Goal: Information Seeking & Learning: Learn about a topic

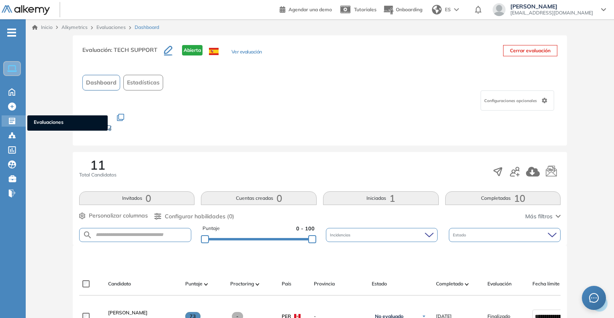
click at [45, 123] on span "Evaluaciones" at bounding box center [68, 123] width 68 height 9
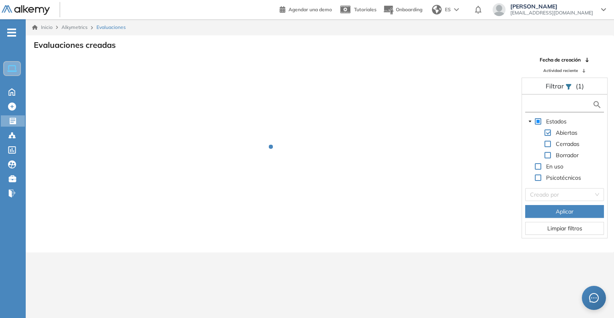
click at [555, 103] on input "text" at bounding box center [559, 104] width 65 height 8
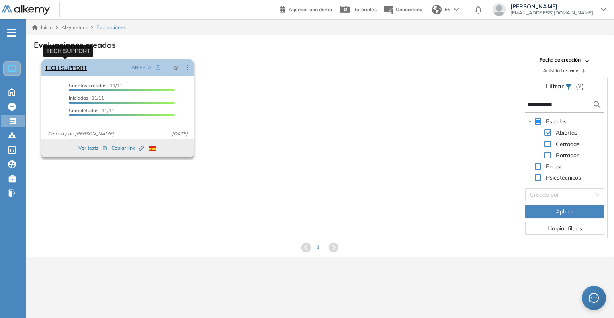
type input "**********"
click at [50, 63] on link "TECH SUPPORT" at bounding box center [66, 67] width 43 height 16
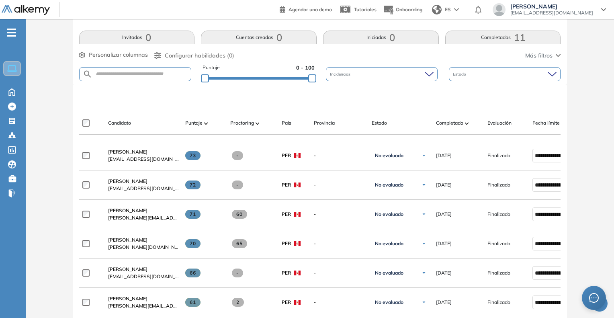
scroll to position [241, 0]
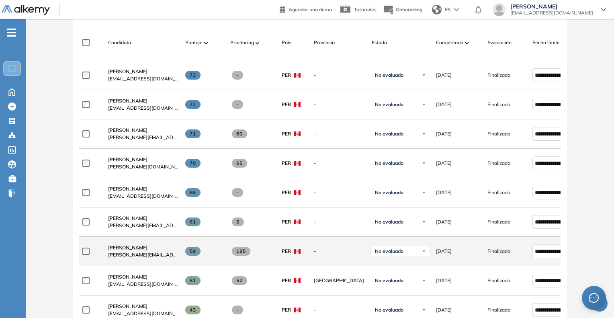
click at [124, 250] on span "[PERSON_NAME]" at bounding box center [127, 247] width 39 height 6
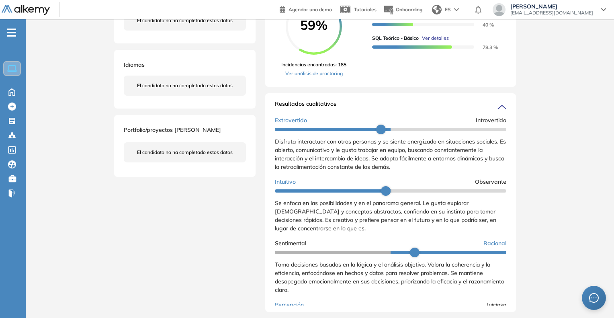
scroll to position [40, 0]
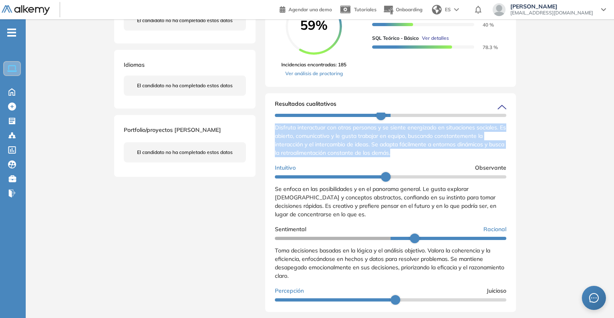
drag, startPoint x: 272, startPoint y: 136, endPoint x: 425, endPoint y: 168, distance: 155.6
click at [425, 168] on div "Resultados cualitativos Personalidad - MBTI Reporte cualitativo Reporte con Afi…" at bounding box center [390, 202] width 251 height 219
copy span "Disfruta interactuar con otras personas y se siente energizado en situaciones s…"
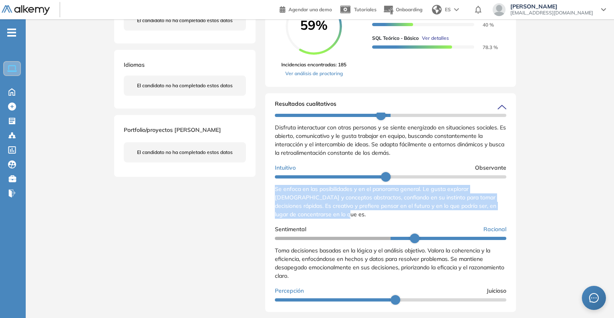
drag, startPoint x: 272, startPoint y: 195, endPoint x: 357, endPoint y: 225, distance: 90.6
click at [357, 225] on div "Resultados cualitativos Personalidad - MBTI Reporte cualitativo Reporte con Afi…" at bounding box center [390, 202] width 251 height 219
copy span "Se enfoca en las posibilidades y en el panorama general. Le gusta explorar [DEM…"
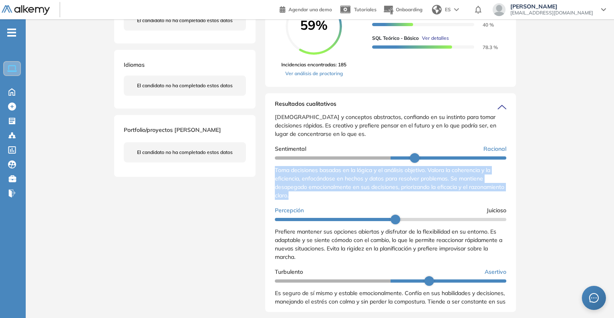
drag, startPoint x: 274, startPoint y: 178, endPoint x: 331, endPoint y: 209, distance: 65.1
click at [331, 209] on div "Resultados cualitativos Personalidad - MBTI Reporte cualitativo Reporte con Afi…" at bounding box center [390, 202] width 251 height 219
copy span "Toma decisiones basadas en la lógica y el análisis objetivo. Valora la coherenc…"
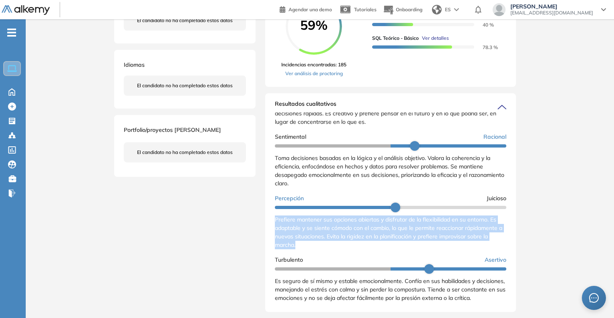
drag, startPoint x: 275, startPoint y: 217, endPoint x: 306, endPoint y: 244, distance: 41.6
click at [306, 244] on div "Resultados cualitativos Personalidad - MBTI Reporte cualitativo Reporte con Afi…" at bounding box center [390, 202] width 251 height 219
copy span "Prefiere mantener sus opciones abiertas y disfrutar de la flexibilidad en su en…"
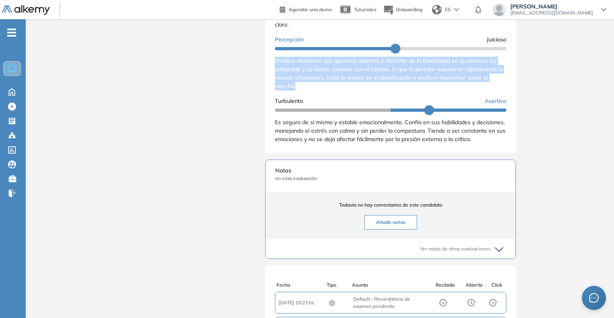
scroll to position [343, 0]
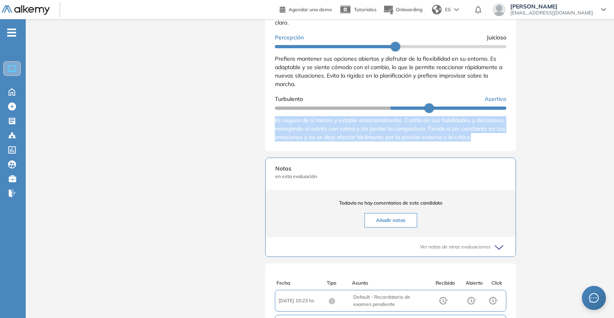
drag, startPoint x: 275, startPoint y: 119, endPoint x: 313, endPoint y: 156, distance: 53.2
click at [313, 151] on div "Resultados cualitativos Personalidad - MBTI Reporte cualitativo Reporte con Afi…" at bounding box center [390, 41] width 251 height 219
copy span "Es seguro de sí mismo y estable emocionalmente. Confía en sus habilidades y dec…"
